Goal: Find specific page/section: Find specific page/section

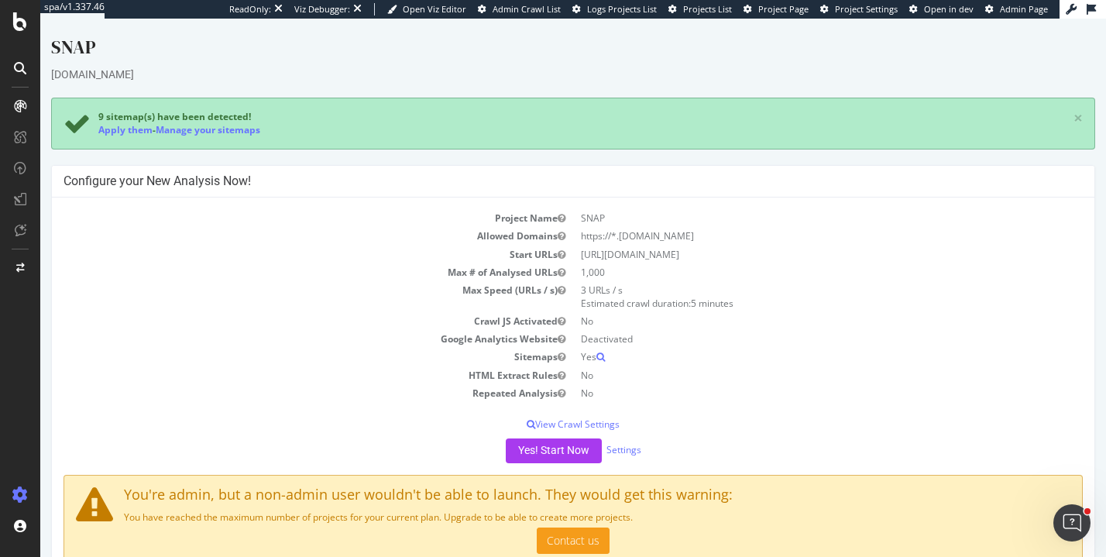
scroll to position [56, 0]
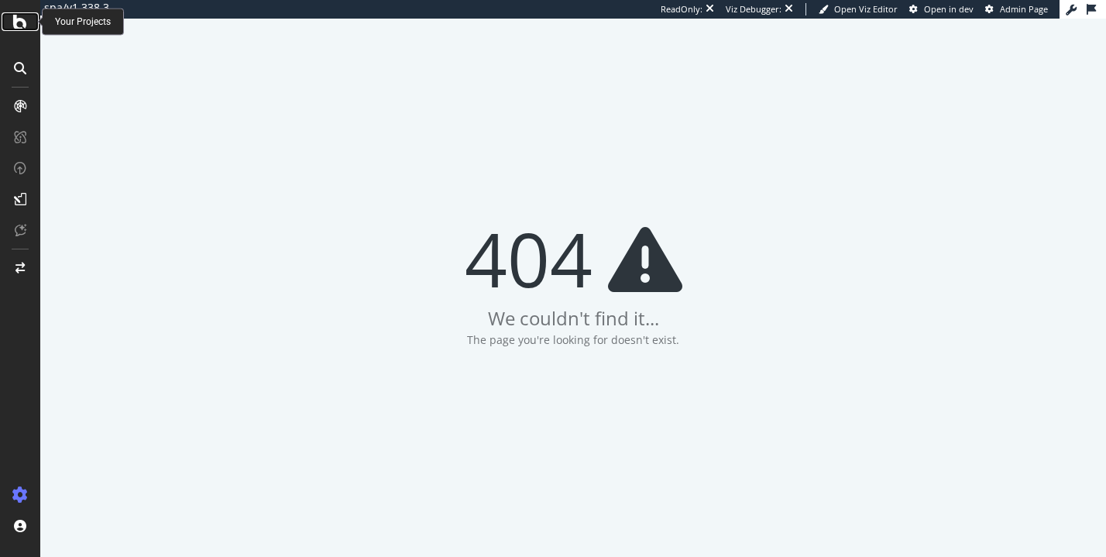
click at [26, 15] on icon at bounding box center [20, 21] width 14 height 19
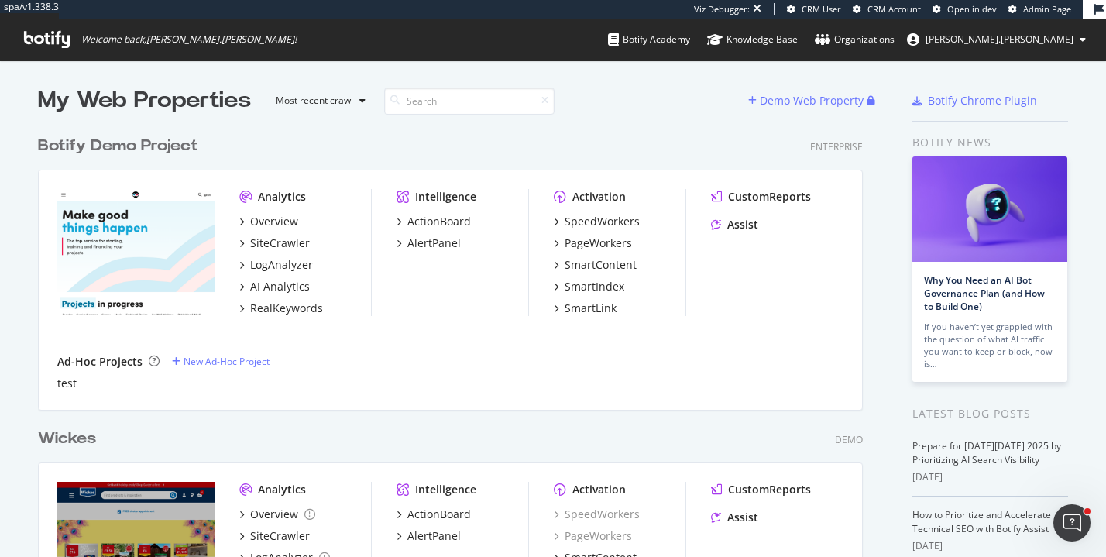
click at [1024, 15] on link "Admin Page" at bounding box center [1039, 9] width 63 height 12
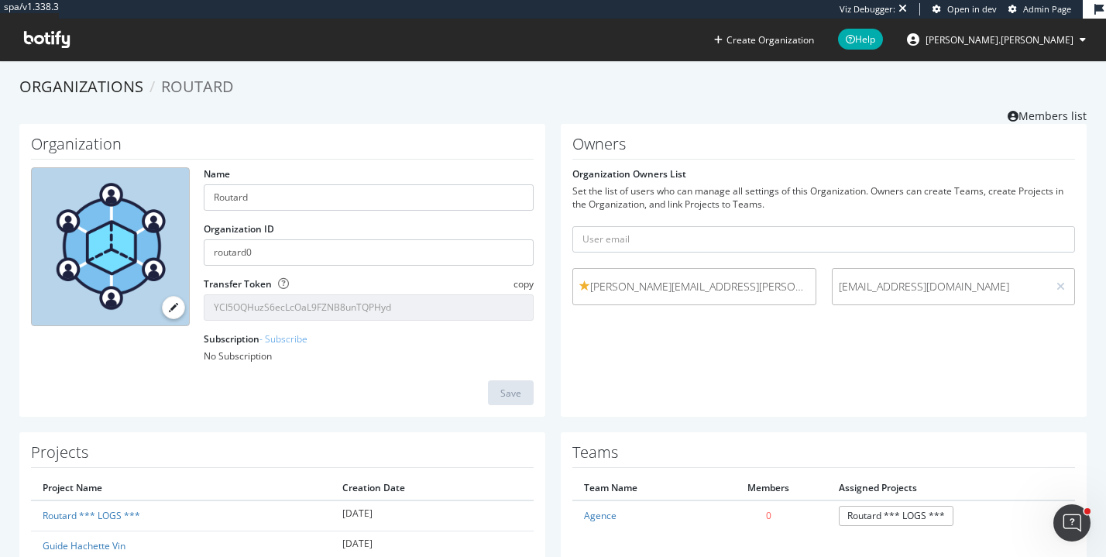
click at [318, 302] on input "YCI5OQHuzS6ecLcOaL9FZNB8unTQPHyd" at bounding box center [369, 307] width 330 height 26
